Goal: Task Accomplishment & Management: Complete application form

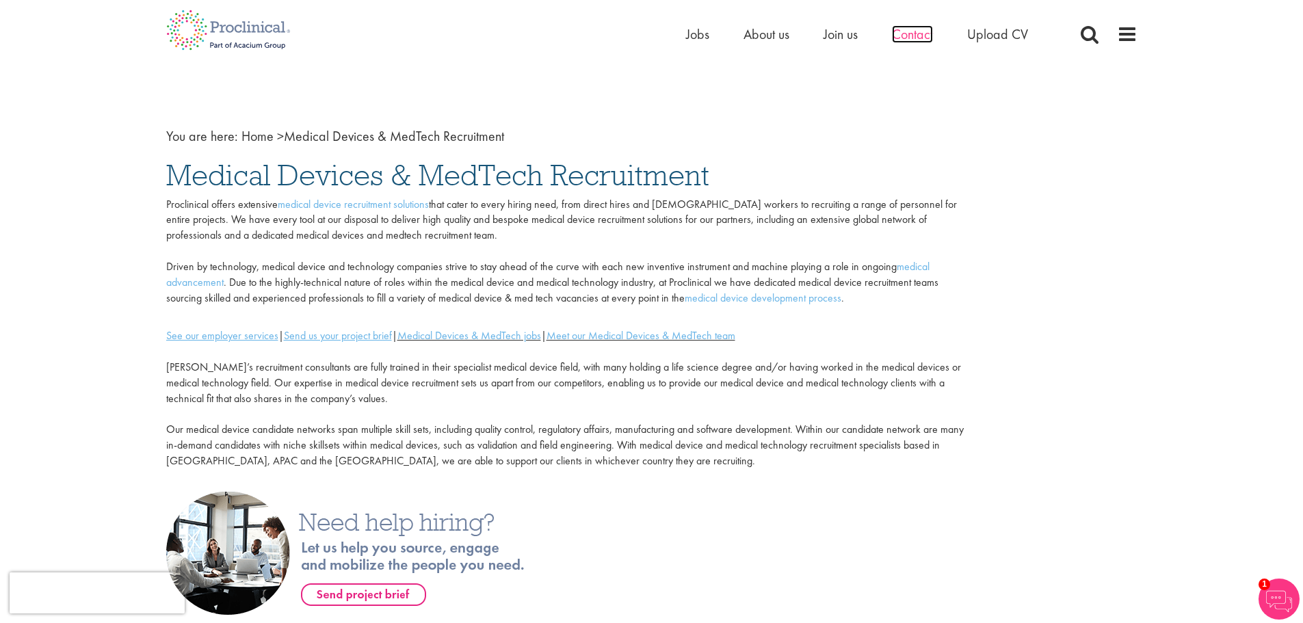
click at [906, 36] on span "Contact" at bounding box center [912, 34] width 41 height 18
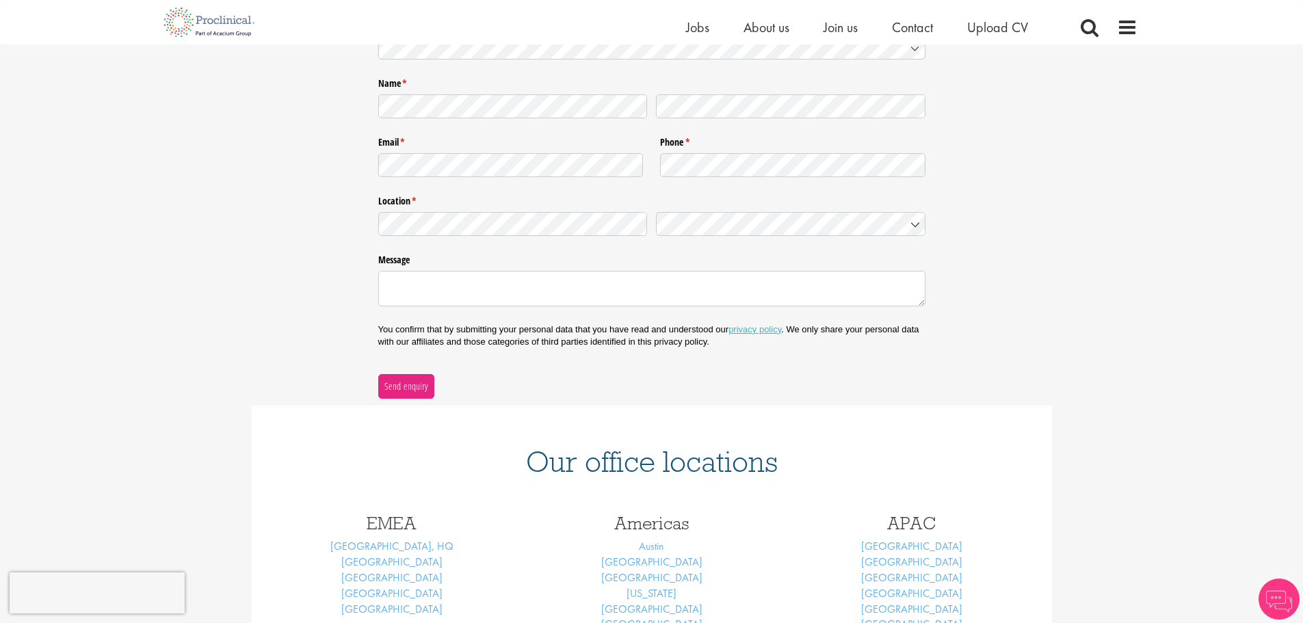
scroll to position [342, 0]
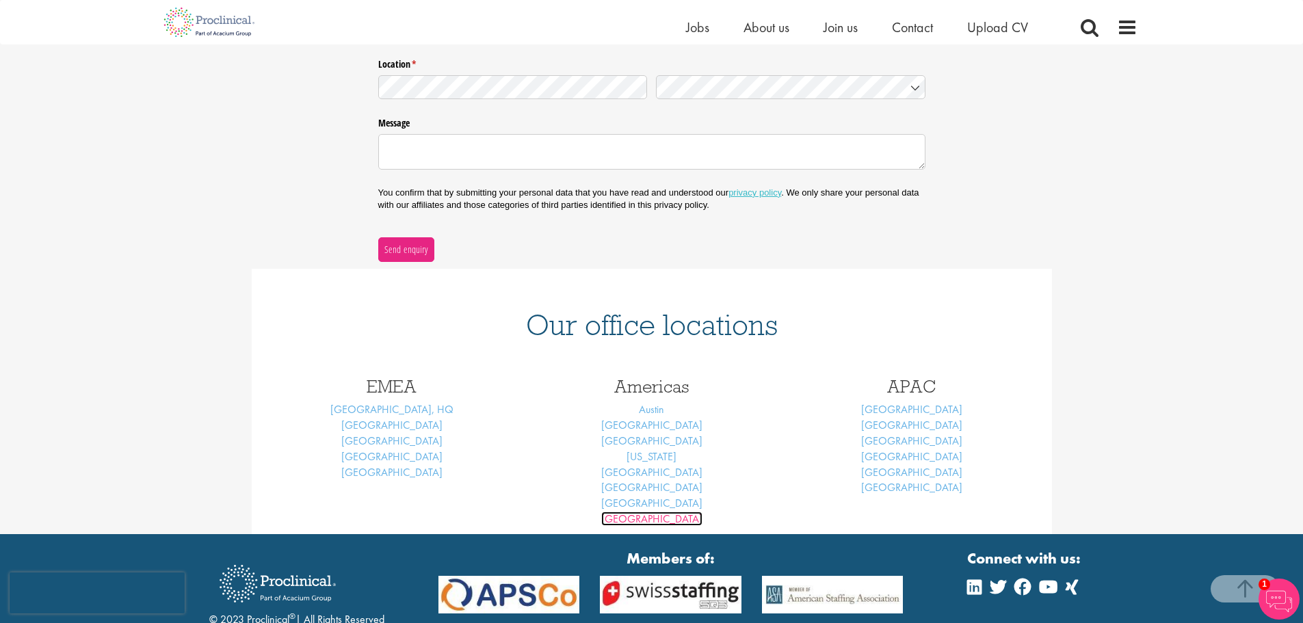
click at [650, 518] on link "Vancouver" at bounding box center [651, 519] width 101 height 14
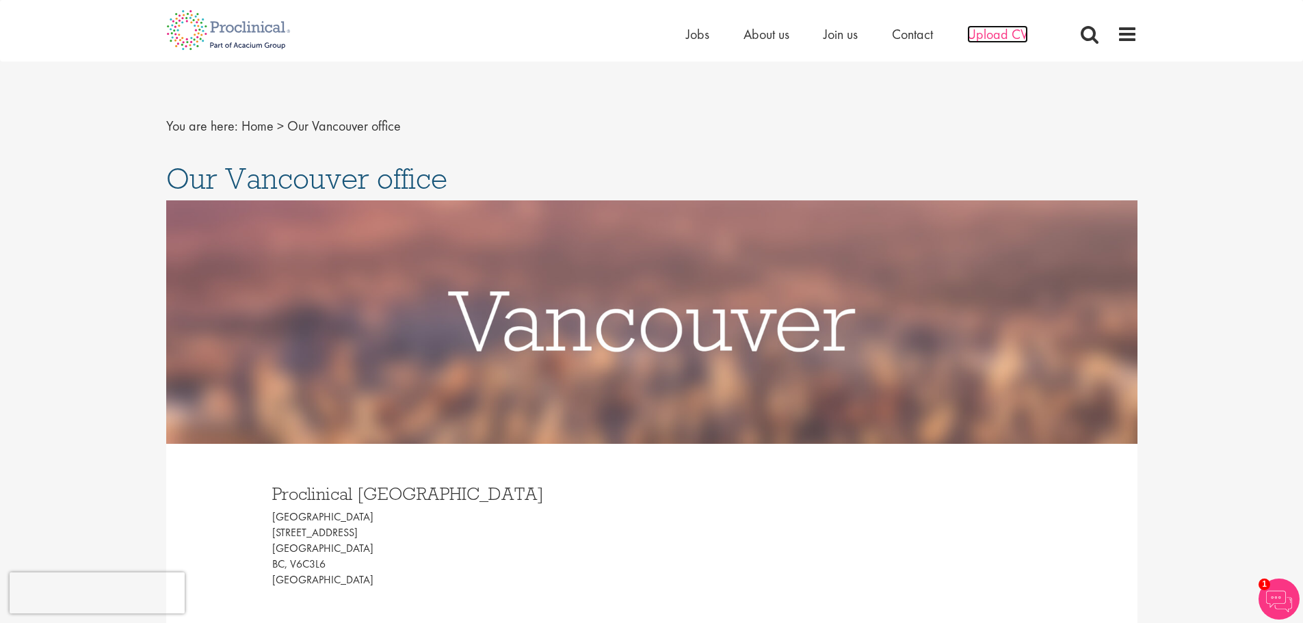
click at [989, 34] on span "Upload CV" at bounding box center [997, 34] width 61 height 18
